Goal: Task Accomplishment & Management: Use online tool/utility

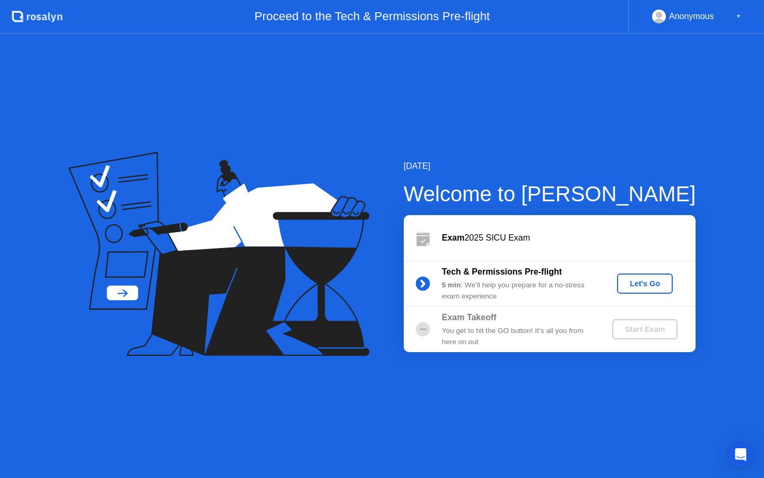
click at [640, 283] on div "Let's Go" at bounding box center [644, 283] width 47 height 8
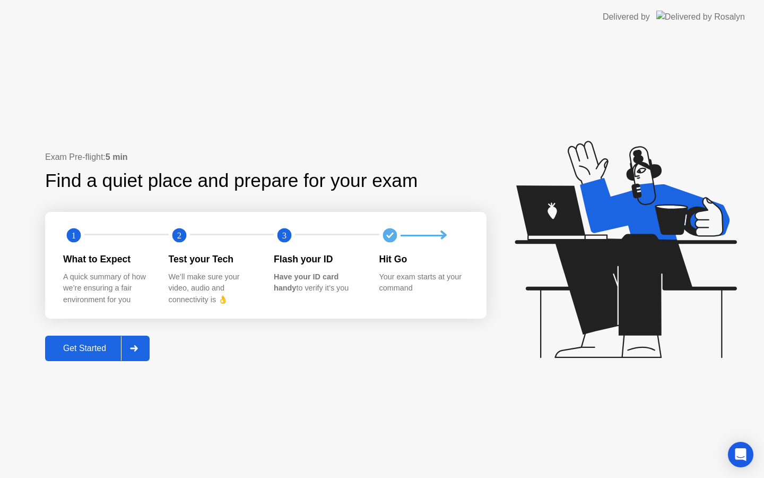
click at [141, 352] on div at bounding box center [133, 348] width 25 height 24
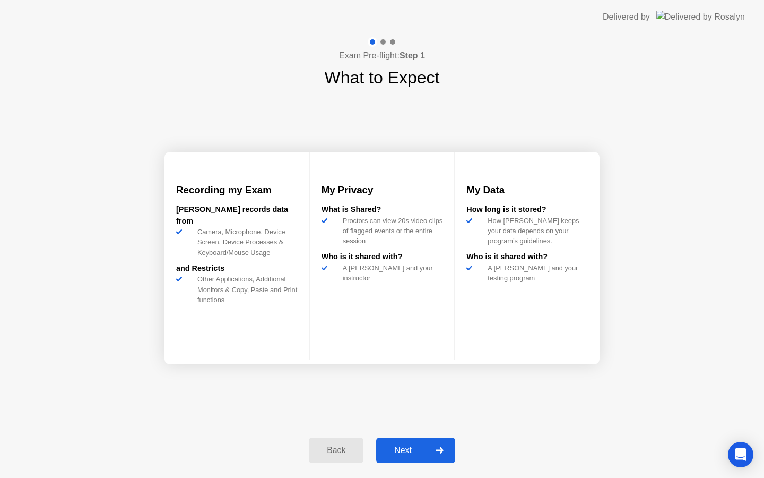
click at [437, 455] on div at bounding box center [439, 450] width 25 height 24
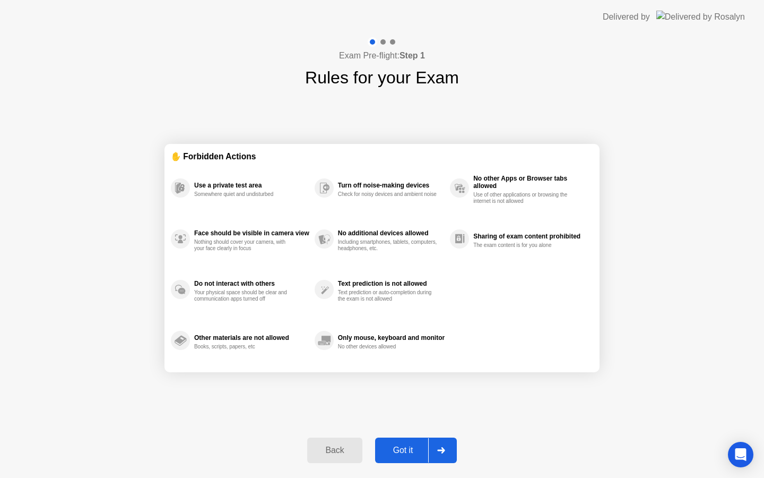
click at [439, 448] on icon at bounding box center [441, 450] width 8 height 6
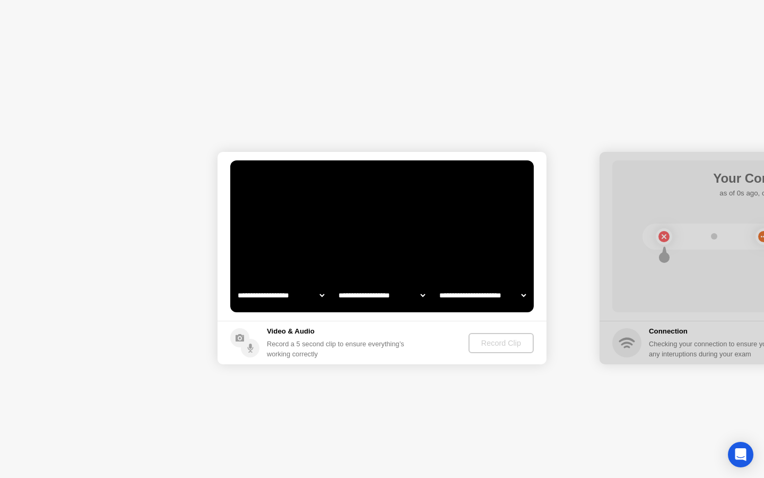
select select "**********"
select select "*******"
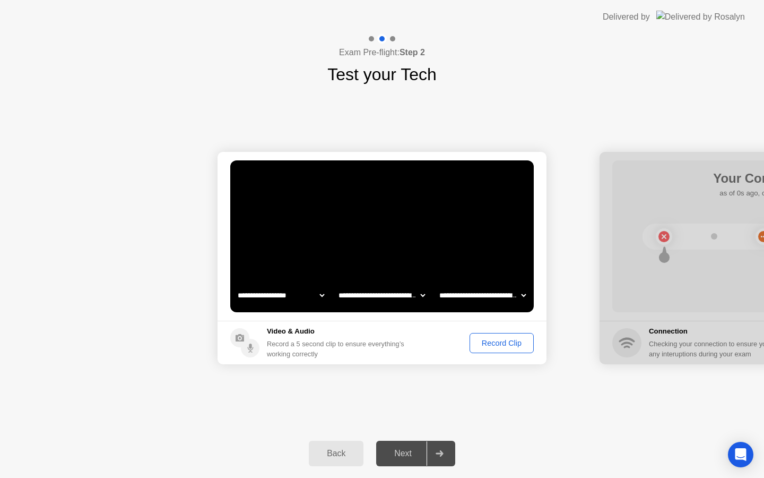
click at [495, 340] on div "Record Clip" at bounding box center [501, 343] width 57 height 8
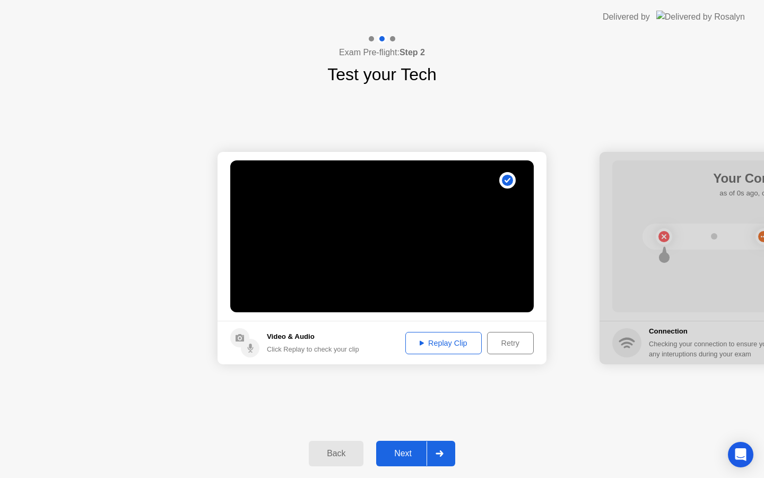
click at [448, 339] on div "Replay Clip" at bounding box center [443, 343] width 69 height 8
click at [421, 341] on icon at bounding box center [422, 342] width 4 height 5
click at [420, 341] on icon at bounding box center [422, 342] width 4 height 5
click at [442, 456] on icon at bounding box center [440, 453] width 8 height 6
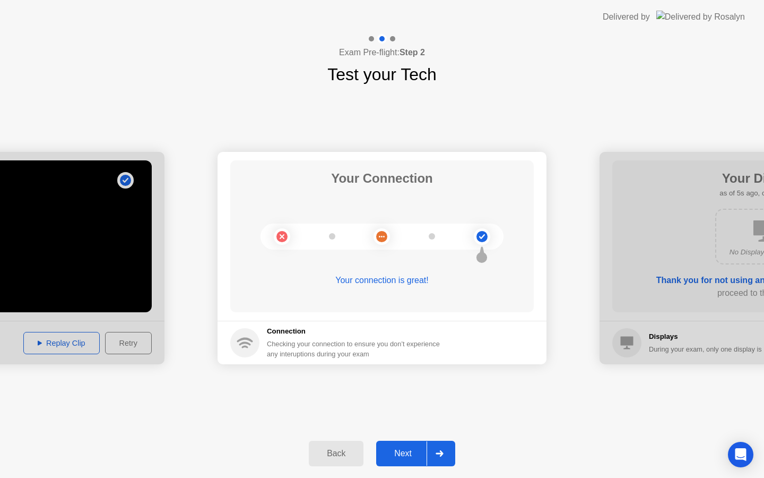
click at [442, 455] on icon at bounding box center [439, 453] width 7 height 6
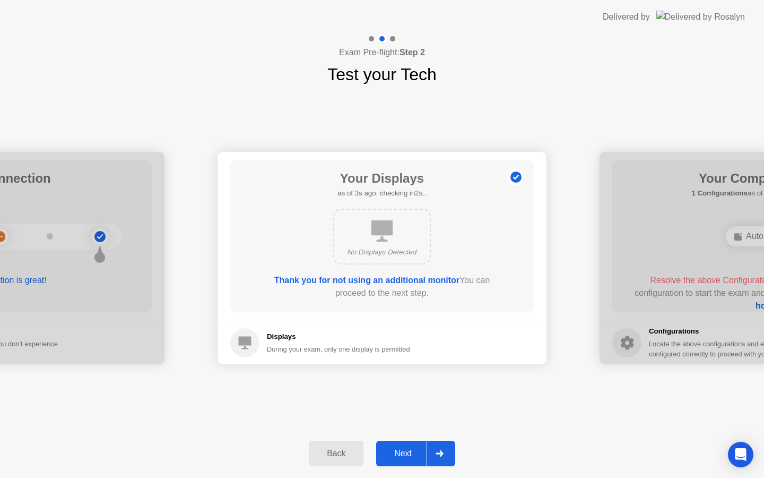
click at [442, 455] on icon at bounding box center [439, 453] width 7 height 6
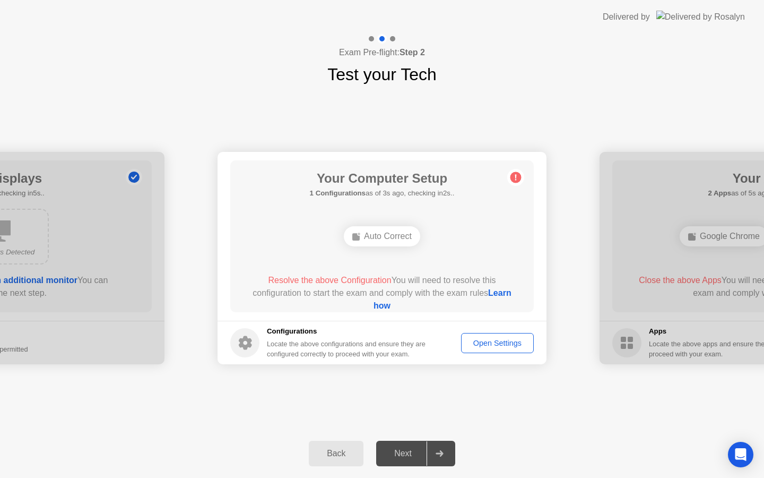
click at [377, 303] on link "Learn how" at bounding box center [443, 299] width 138 height 22
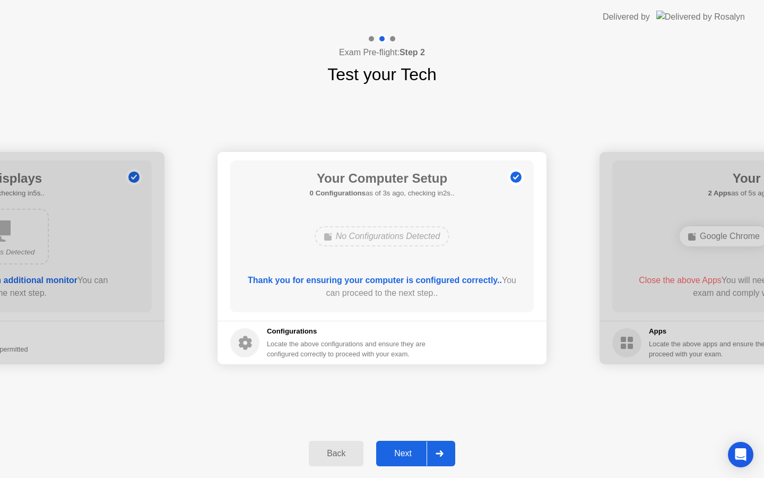
click at [438, 449] on div at bounding box center [439, 453] width 25 height 24
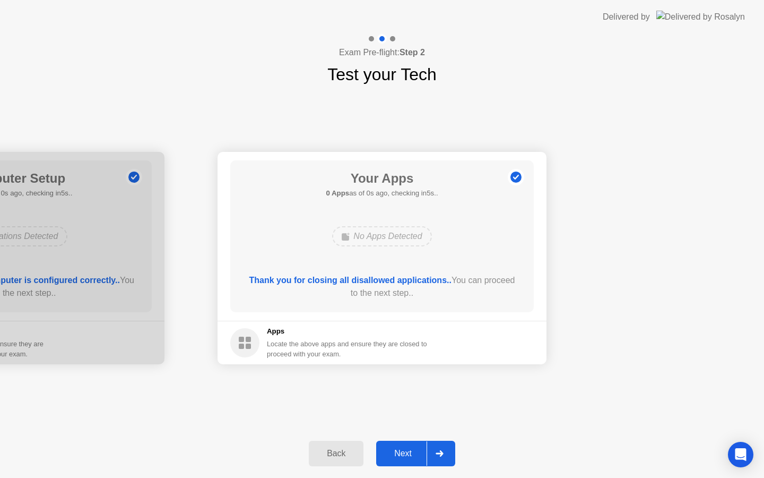
click at [411, 455] on div "Next" at bounding box center [402, 453] width 47 height 10
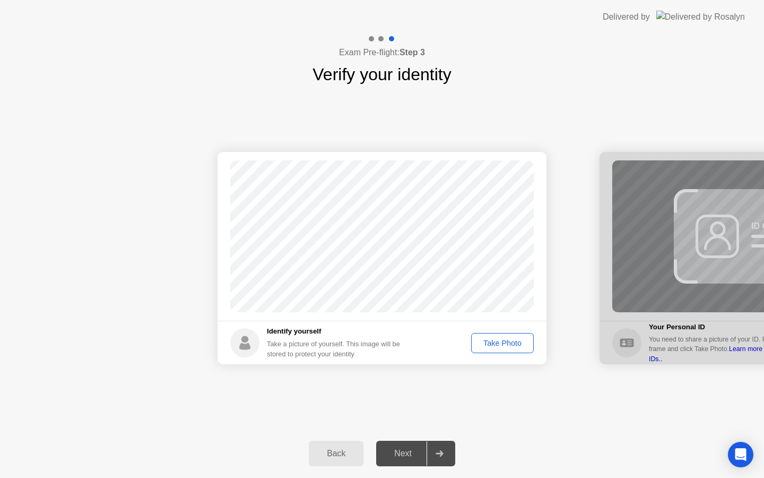
click at [500, 343] on div "Take Photo" at bounding box center [502, 343] width 55 height 8
click at [439, 449] on div at bounding box center [439, 453] width 25 height 24
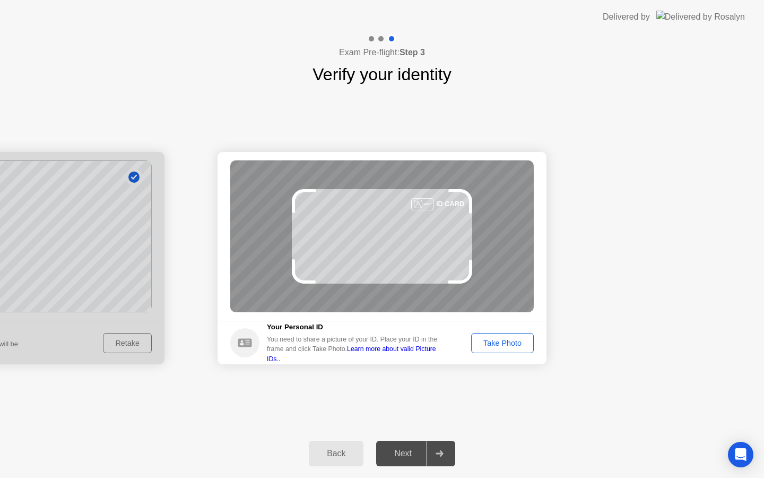
click at [494, 341] on div "Take Photo" at bounding box center [502, 343] width 55 height 8
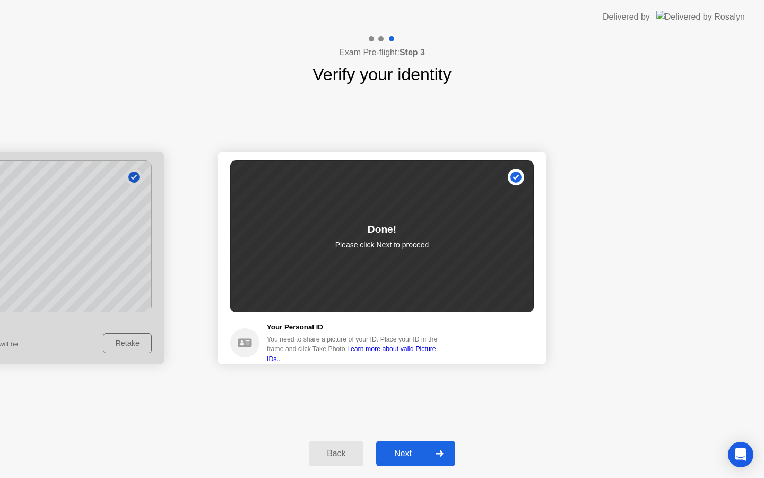
click at [444, 454] on div at bounding box center [439, 453] width 25 height 24
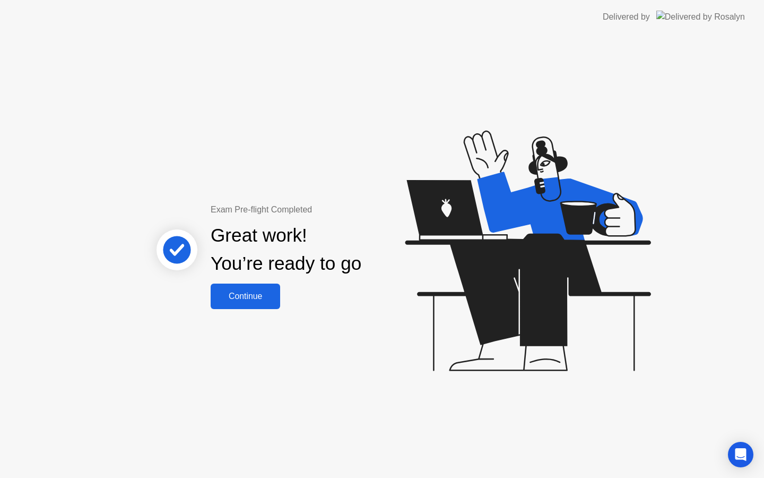
click at [262, 294] on div "Continue" at bounding box center [245, 296] width 63 height 10
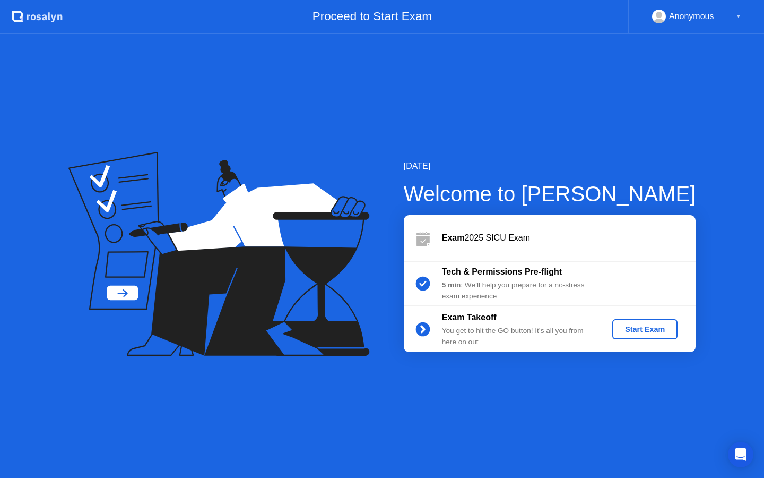
click at [655, 331] on div "Start Exam" at bounding box center [645, 329] width 57 height 8
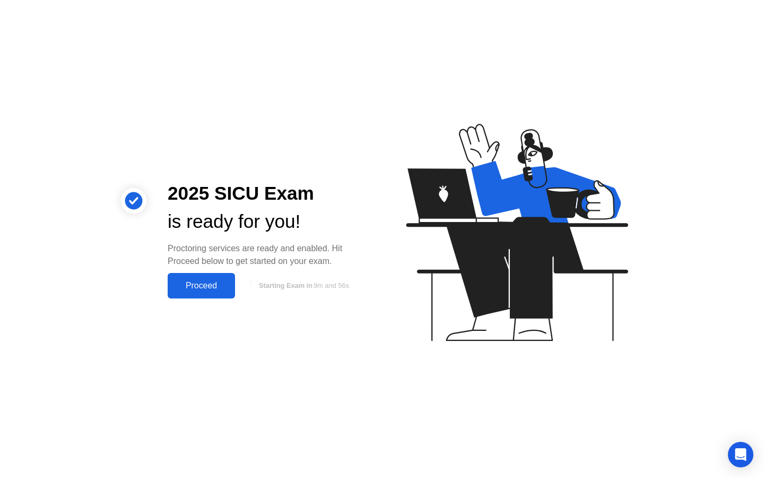
click at [189, 282] on div "Proceed" at bounding box center [201, 286] width 61 height 10
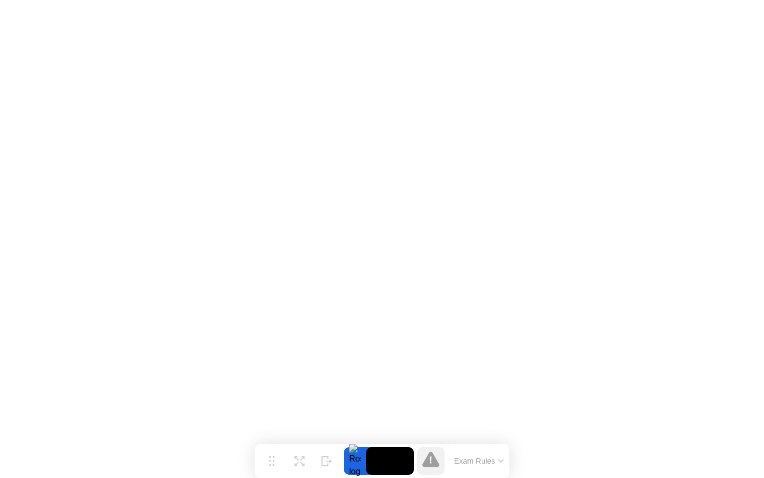
click at [475, 461] on button "Exam Rules" at bounding box center [479, 461] width 56 height 10
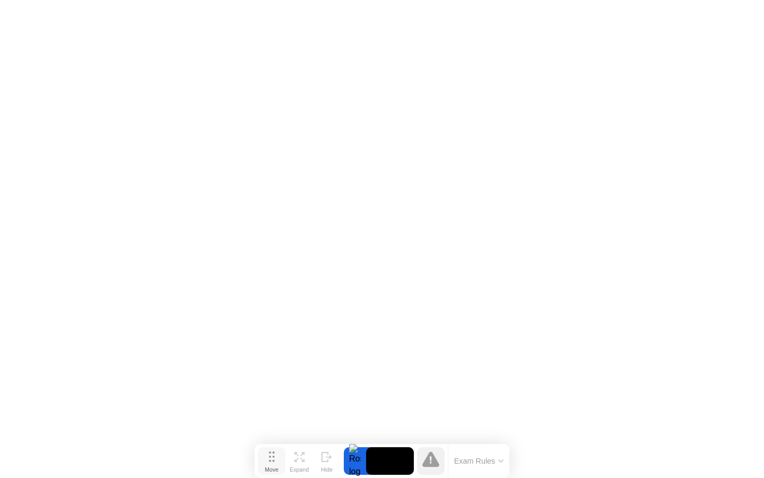
click at [277, 460] on button "Move" at bounding box center [272, 461] width 28 height 28
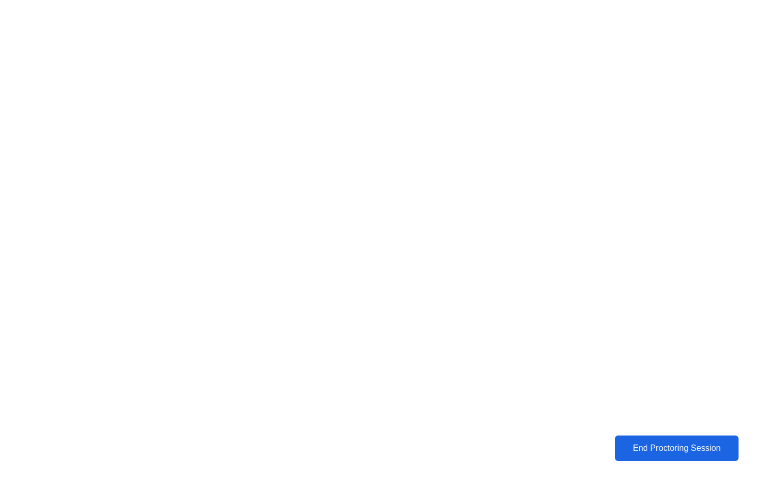
click at [650, 450] on div "End Proctoring Session" at bounding box center [676, 448] width 119 height 10
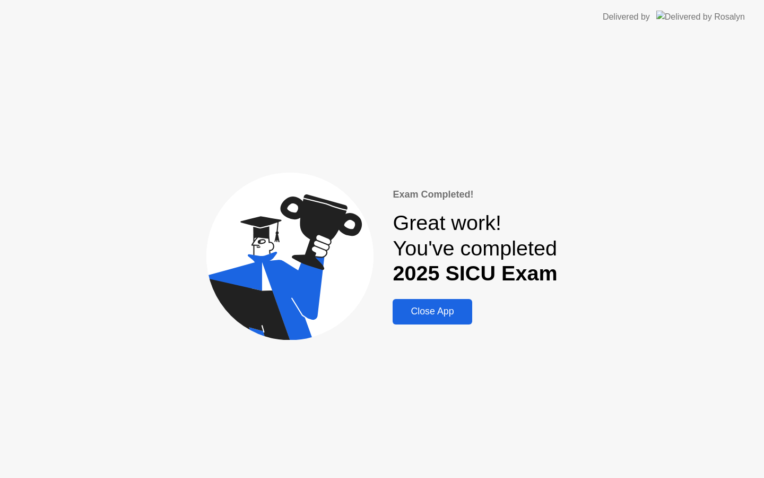
click at [441, 313] on div "Close App" at bounding box center [432, 311] width 73 height 11
